Goal: Transaction & Acquisition: Download file/media

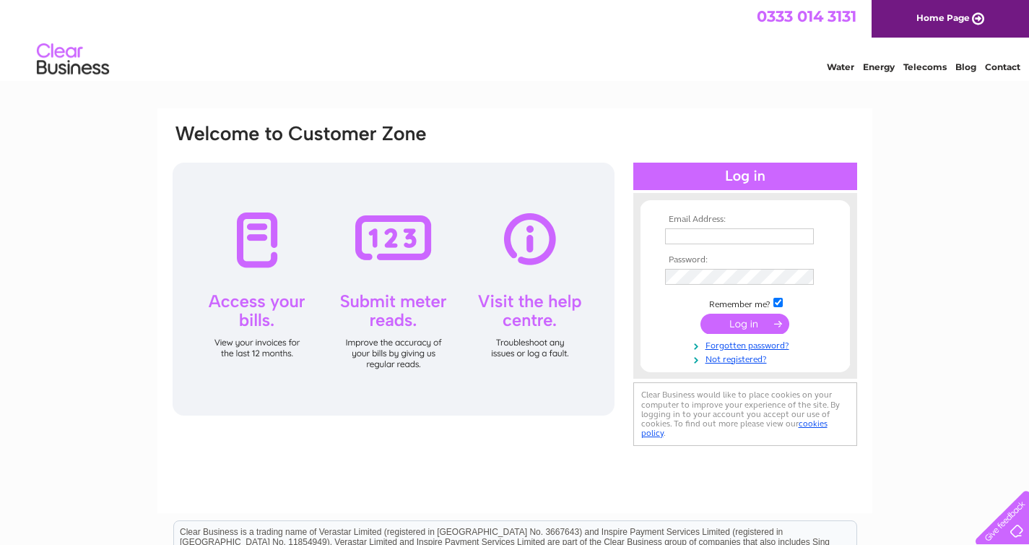
type input "[EMAIL_ADDRESS][DOMAIN_NAME]"
click at [746, 326] on input "submit" at bounding box center [745, 323] width 89 height 20
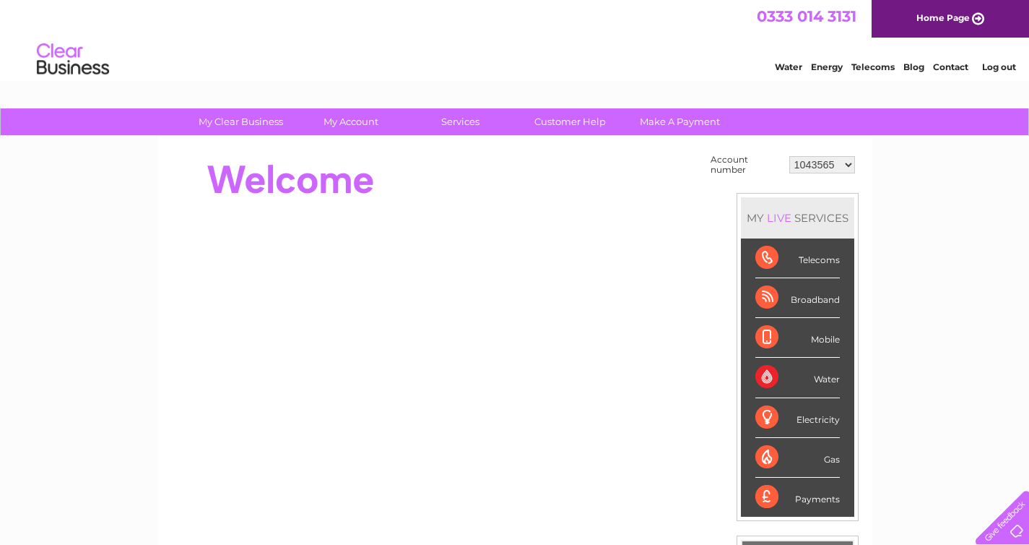
click at [822, 378] on div "Water" at bounding box center [797, 377] width 84 height 40
click at [846, 164] on select "1043565 30290115" at bounding box center [822, 164] width 66 height 17
select select "30290115"
click at [790, 156] on select "1043565 30290115" at bounding box center [822, 164] width 66 height 17
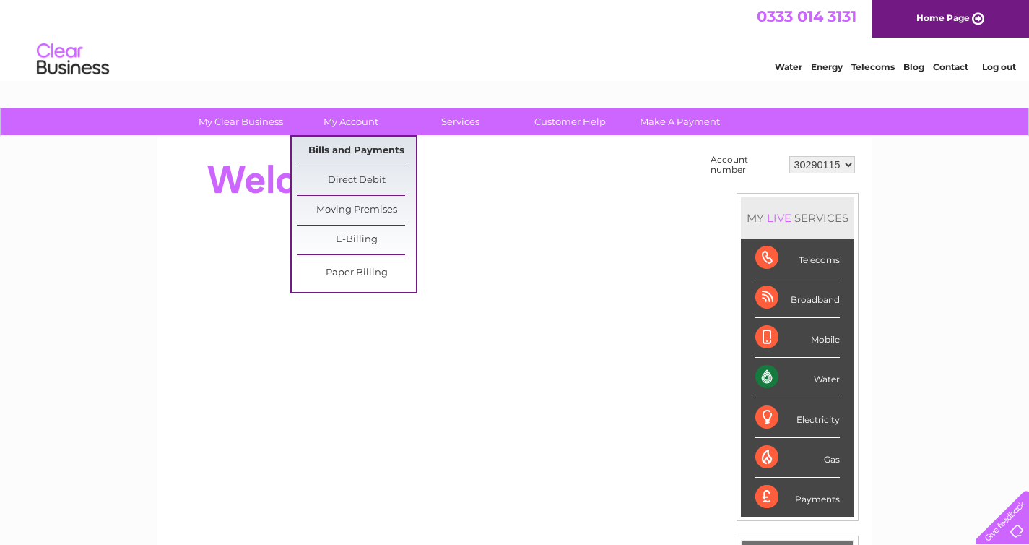
click at [353, 145] on link "Bills and Payments" at bounding box center [356, 150] width 119 height 29
click at [352, 152] on link "Bills and Payments" at bounding box center [356, 150] width 119 height 29
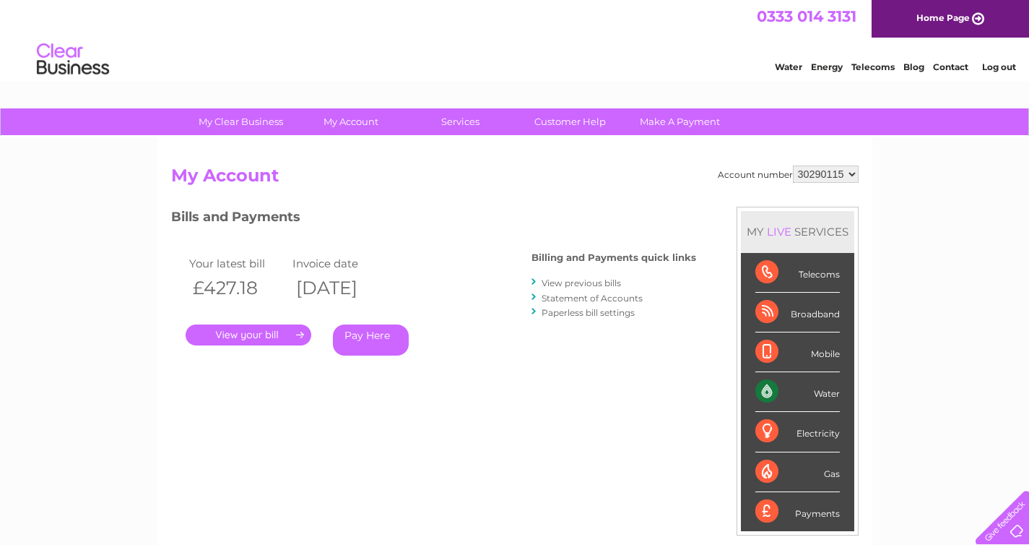
click at [294, 335] on link "." at bounding box center [249, 334] width 126 height 21
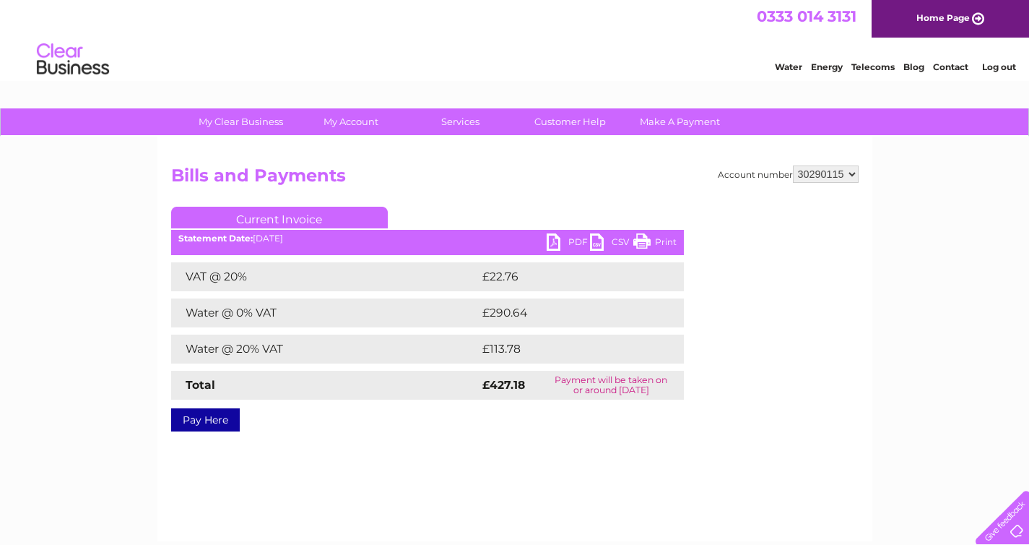
click at [569, 238] on link "PDF" at bounding box center [568, 243] width 43 height 21
